Goal: Task Accomplishment & Management: Complete application form

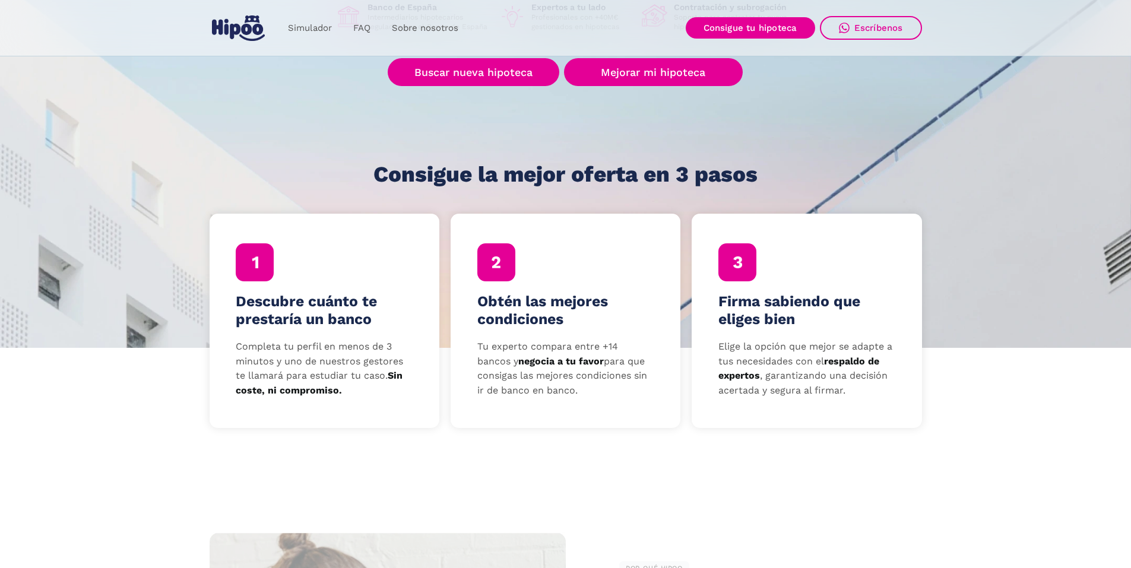
scroll to position [237, 0]
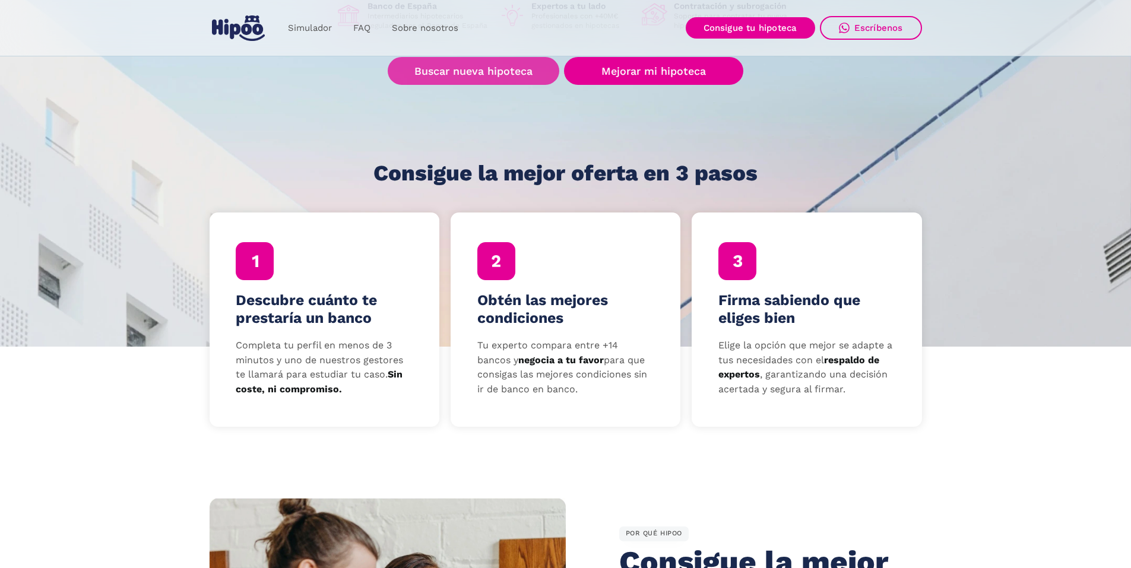
click at [448, 78] on link "Buscar nueva hipoteca" at bounding box center [474, 71] width 172 height 28
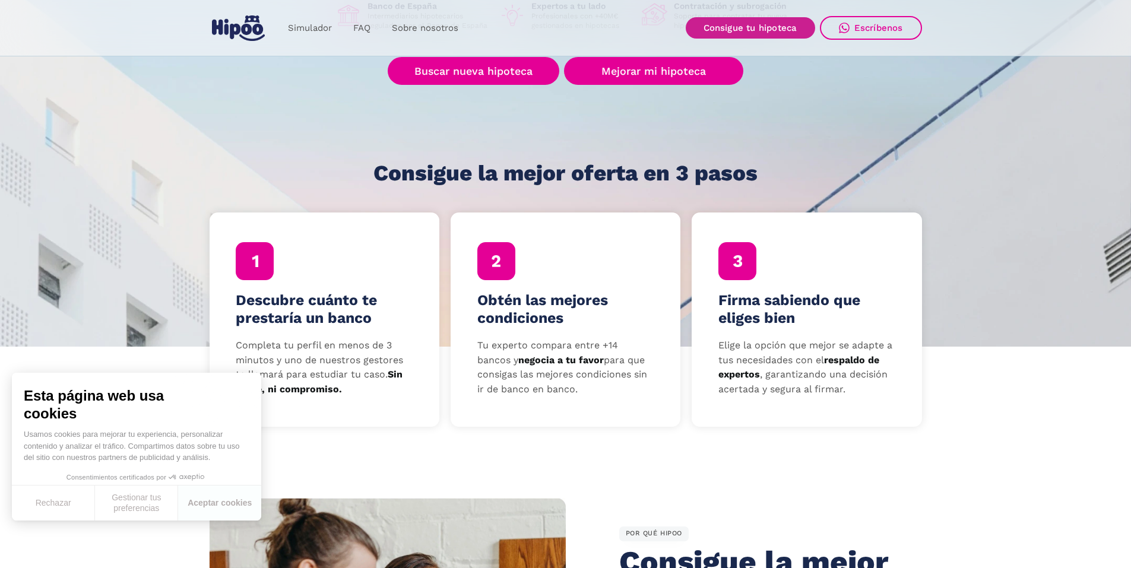
click at [727, 26] on link "Consigue tu hipoteca" at bounding box center [750, 27] width 129 height 21
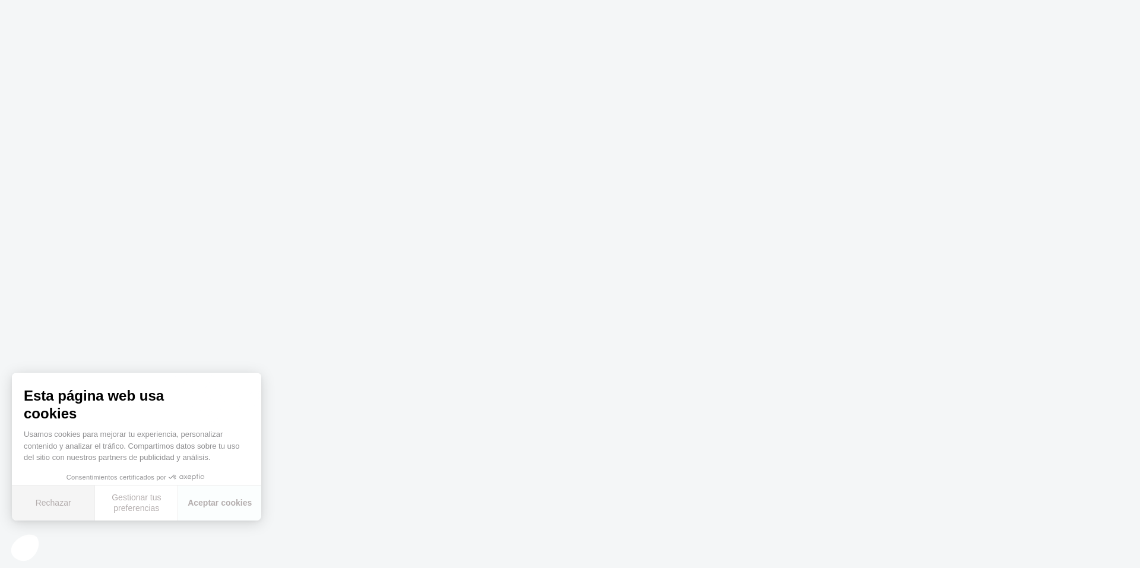
click at [65, 506] on button "Rechazar" at bounding box center [53, 503] width 83 height 35
